Goal: Browse casually

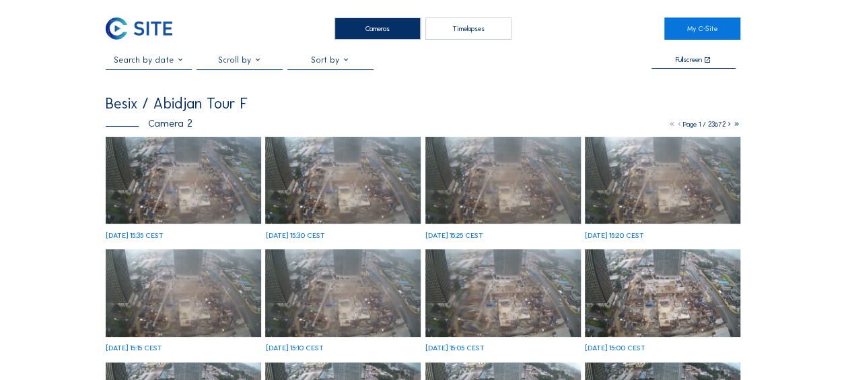
click at [209, 200] on img at bounding box center [184, 181] width 156 height 88
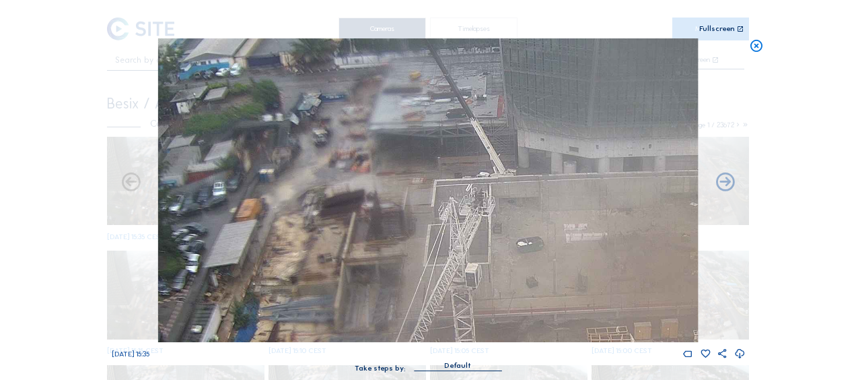
drag, startPoint x: 275, startPoint y: 112, endPoint x: 299, endPoint y: 145, distance: 41.1
click at [299, 145] on img at bounding box center [428, 190] width 540 height 304
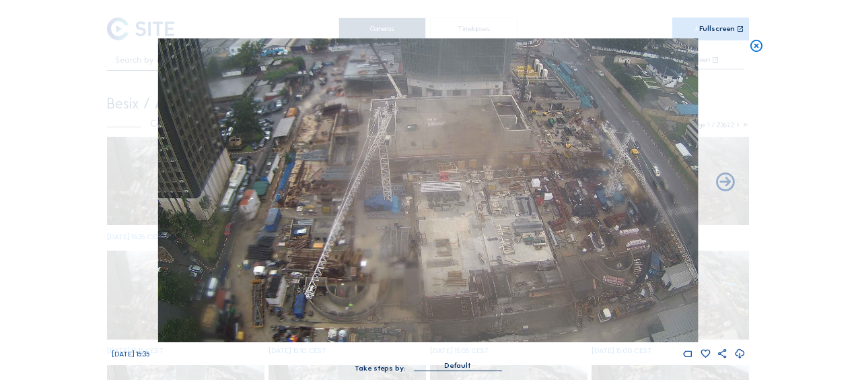
drag, startPoint x: 408, startPoint y: 218, endPoint x: 384, endPoint y: 173, distance: 50.9
click at [386, 172] on img at bounding box center [428, 190] width 540 height 304
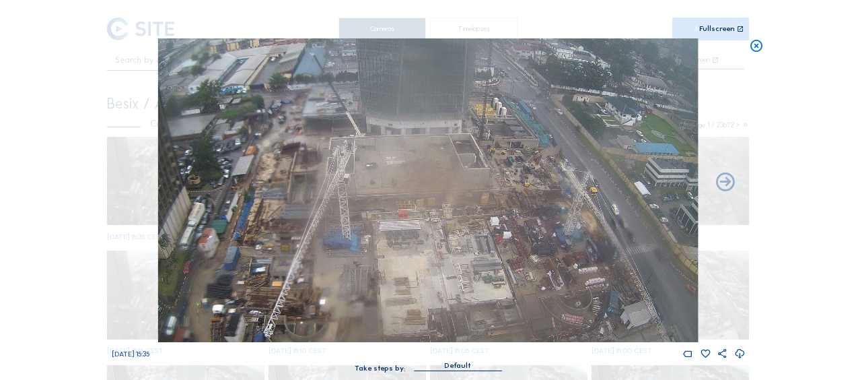
drag, startPoint x: 451, startPoint y: 255, endPoint x: 411, endPoint y: 292, distance: 54.4
click at [412, 294] on img at bounding box center [428, 190] width 540 height 304
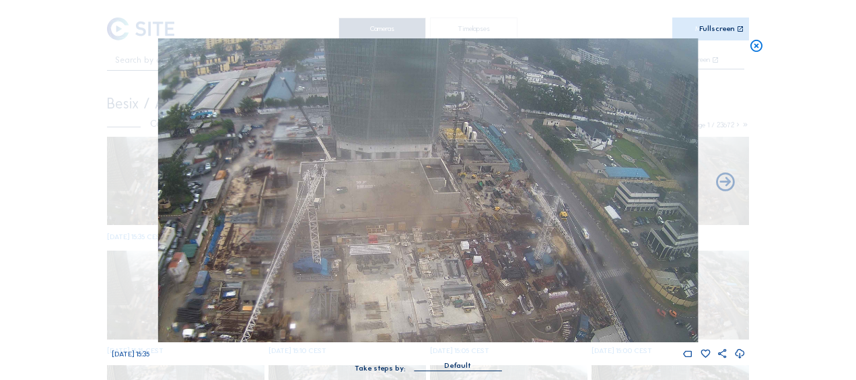
drag, startPoint x: 431, startPoint y: 250, endPoint x: 377, endPoint y: 275, distance: 59.1
click at [377, 275] on img at bounding box center [428, 190] width 540 height 304
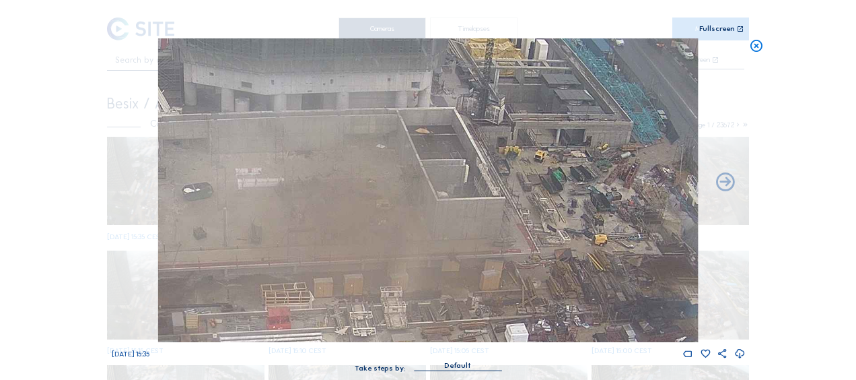
drag, startPoint x: 541, startPoint y: 142, endPoint x: 489, endPoint y: 182, distance: 65.3
click at [489, 182] on img at bounding box center [428, 190] width 540 height 304
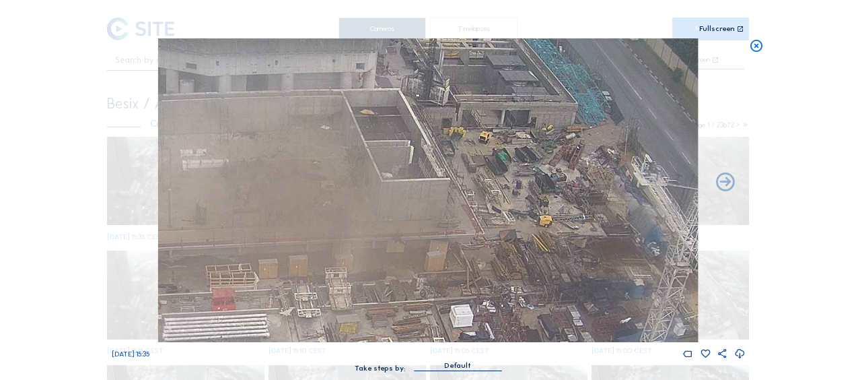
drag, startPoint x: 610, startPoint y: 197, endPoint x: 556, endPoint y: 178, distance: 57.7
click at [556, 178] on img at bounding box center [428, 190] width 540 height 304
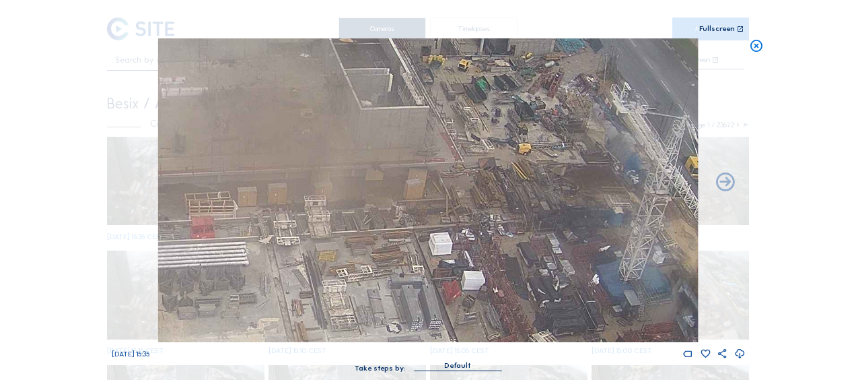
click at [504, 144] on img at bounding box center [428, 190] width 540 height 304
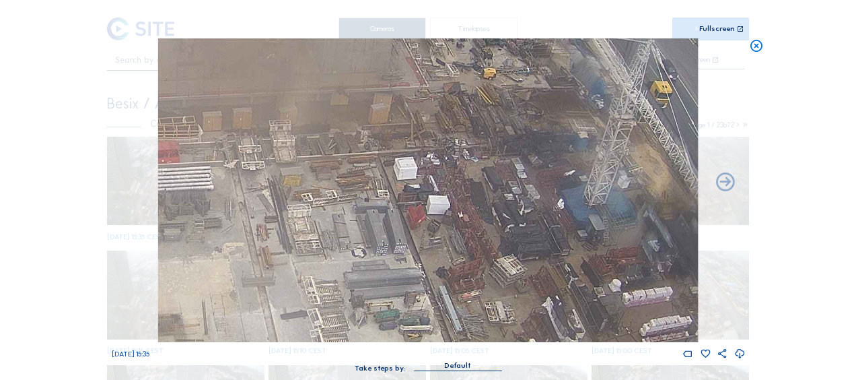
drag, startPoint x: 538, startPoint y: 225, endPoint x: 504, endPoint y: 152, distance: 80.4
click at [504, 152] on img at bounding box center [428, 190] width 540 height 304
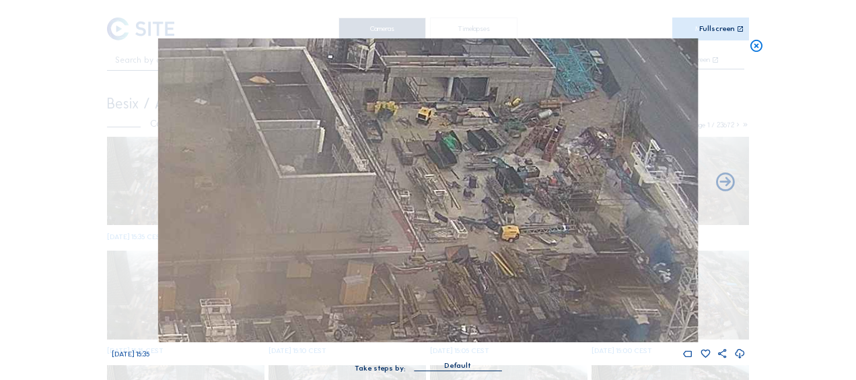
drag, startPoint x: 474, startPoint y: 97, endPoint x: 460, endPoint y: 176, distance: 80.7
click at [460, 176] on img at bounding box center [428, 190] width 540 height 304
drag, startPoint x: 758, startPoint y: 42, endPoint x: 689, endPoint y: 57, distance: 70.9
click at [751, 44] on icon at bounding box center [756, 45] width 15 height 15
